Goal: Task Accomplishment & Management: Use online tool/utility

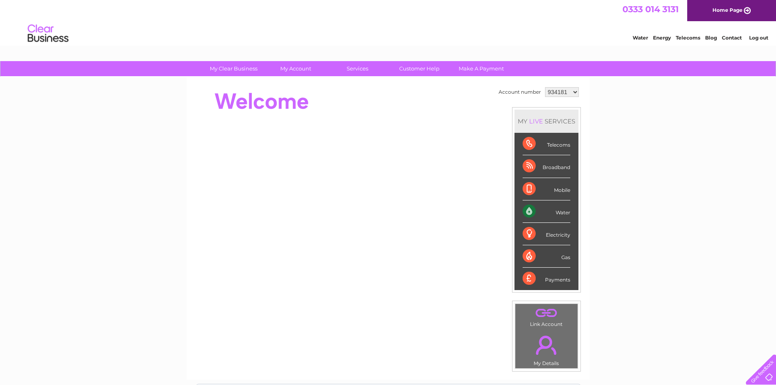
click at [553, 93] on select "934181 934451 1136348" at bounding box center [562, 92] width 34 height 10
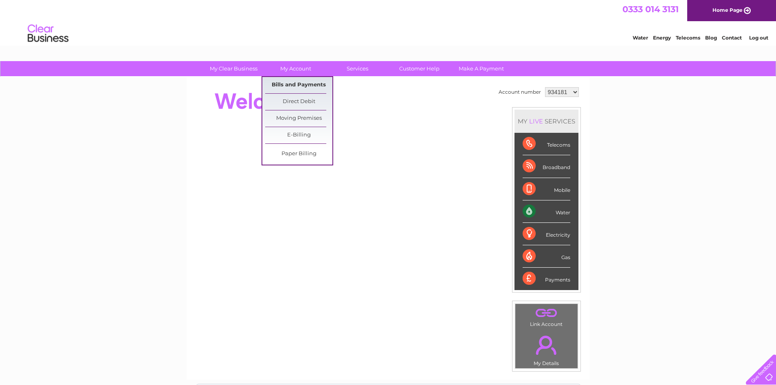
click at [291, 82] on link "Bills and Payments" at bounding box center [298, 85] width 67 height 16
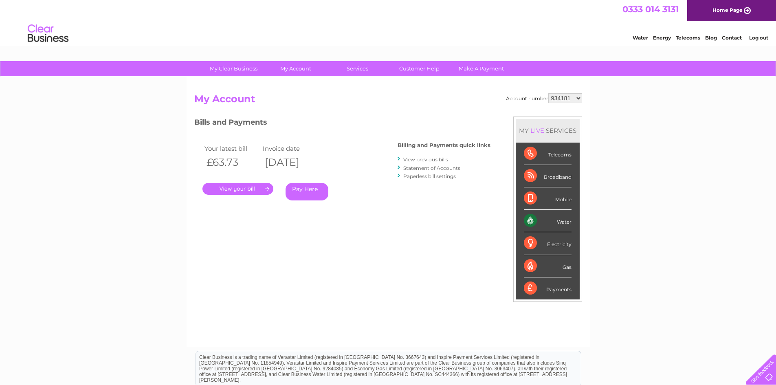
click at [568, 96] on select "934181 934451 1136348" at bounding box center [565, 98] width 34 height 10
select select "1136348"
click at [549, 93] on select "934181 934451 1136348" at bounding box center [565, 98] width 34 height 10
click at [571, 99] on select "934181 934451 1136348" at bounding box center [565, 98] width 34 height 10
select select "934451"
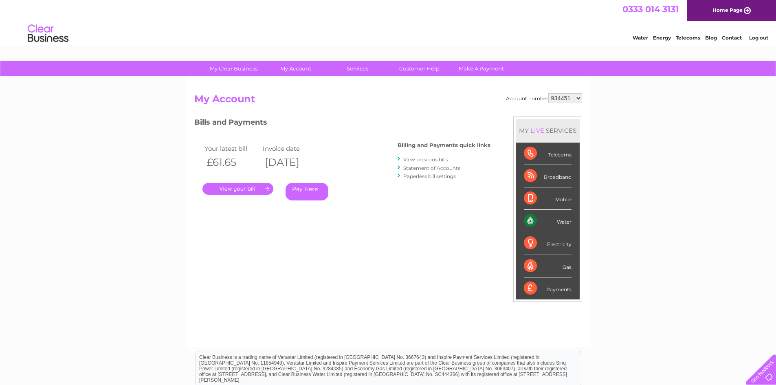
click at [549, 93] on select "934181 934451 1136348" at bounding box center [565, 98] width 34 height 10
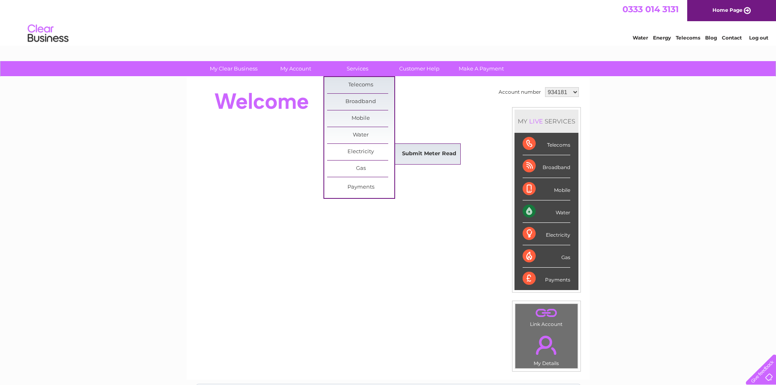
click at [413, 152] on link "Submit Meter Read" at bounding box center [428, 154] width 67 height 16
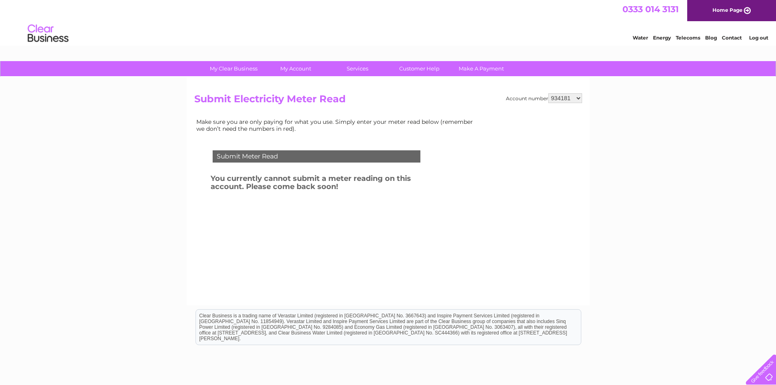
click at [565, 99] on select "934181 934451 1136348" at bounding box center [565, 98] width 34 height 10
select select "1136348"
click at [549, 93] on select "934181 934451 1136348" at bounding box center [565, 98] width 34 height 10
drag, startPoint x: 563, startPoint y: 97, endPoint x: 563, endPoint y: 101, distance: 4.5
click at [563, 97] on select "934181 934451 1136348" at bounding box center [565, 98] width 34 height 10
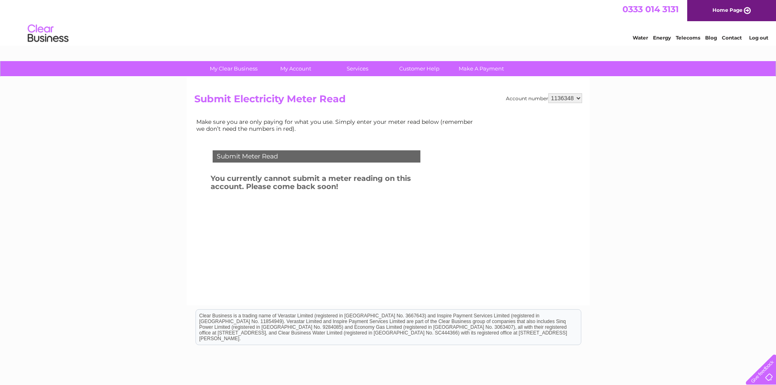
select select "934451"
click at [549, 93] on select "934181 934451 1136348" at bounding box center [565, 98] width 34 height 10
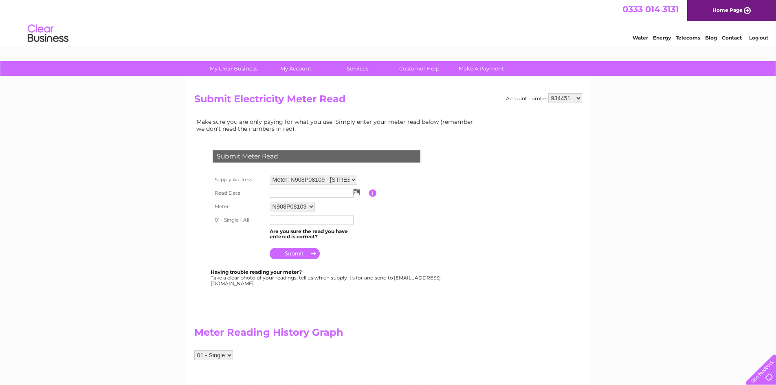
click at [356, 192] on img at bounding box center [357, 192] width 6 height 7
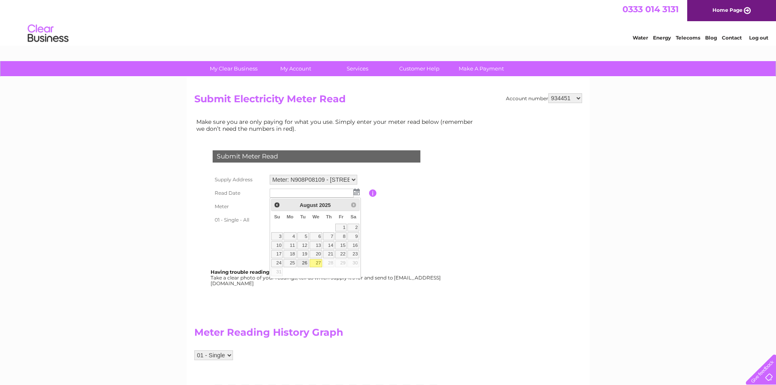
click at [305, 264] on link "26" at bounding box center [302, 263] width 11 height 8
type input "2025/08/26"
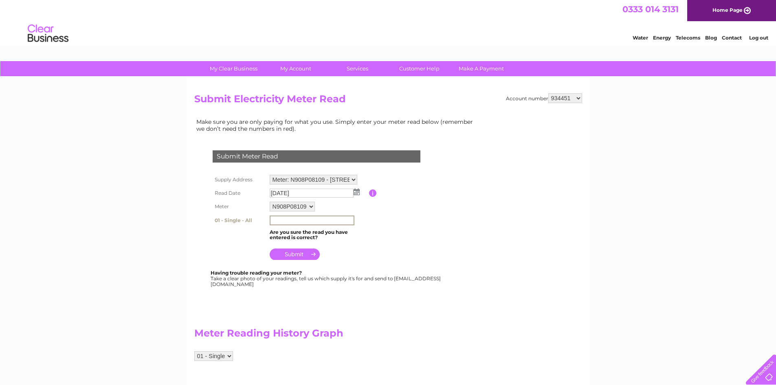
click at [313, 222] on input "text" at bounding box center [312, 220] width 85 height 10
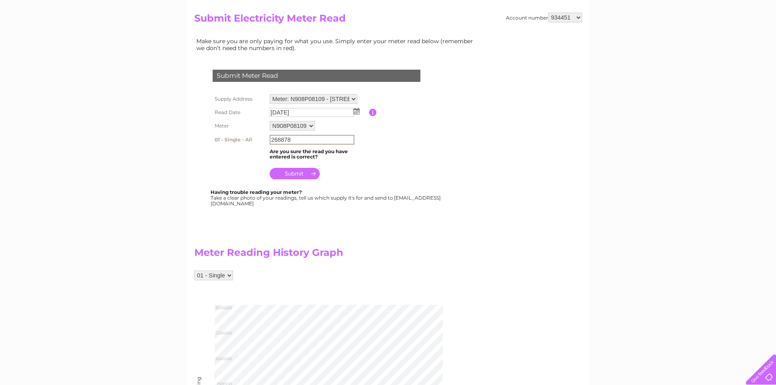
scroll to position [81, 0]
type input "268878"
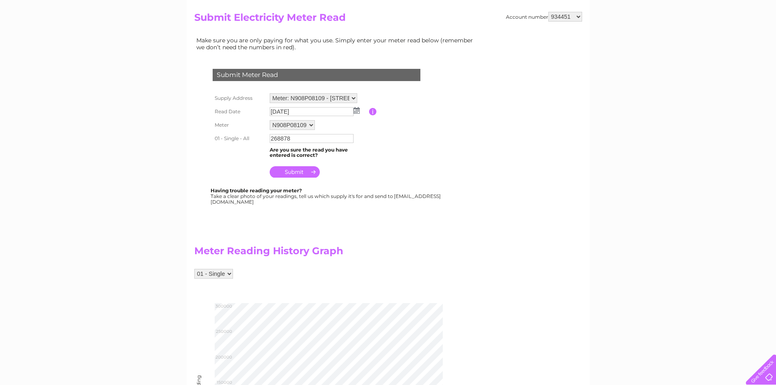
click at [305, 175] on input "submit" at bounding box center [295, 171] width 50 height 11
